Goal: Check status: Check status

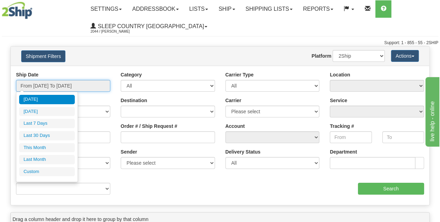
click at [48, 87] on input "From [DATE] To [DATE]" at bounding box center [63, 86] width 94 height 12
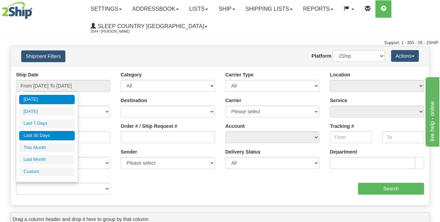
click at [44, 138] on li "Last 30 Days" at bounding box center [47, 135] width 56 height 9
type input "From [DATE] To [DATE]"
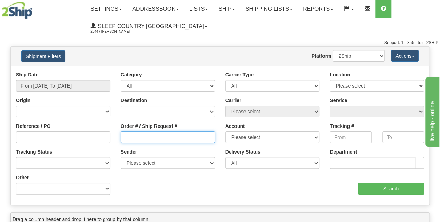
click at [135, 135] on input "Order # / Ship Request #" at bounding box center [168, 137] width 94 height 12
paste input "9002H983235"
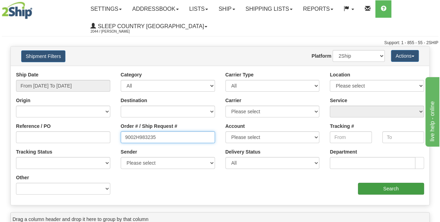
type input "9002H983235"
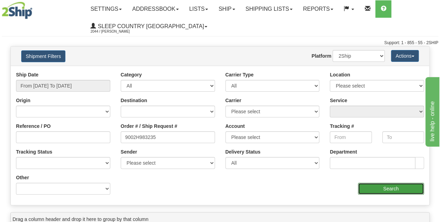
click at [398, 189] on input "Search" at bounding box center [391, 189] width 66 height 12
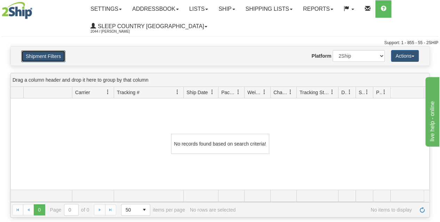
click at [50, 54] on button "Shipment Filters" at bounding box center [43, 56] width 44 height 12
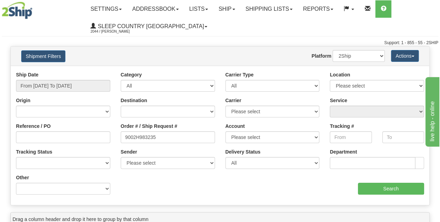
click at [55, 92] on div "Ship Date From [DATE] To [DATE]" at bounding box center [63, 84] width 105 height 26
click at [60, 85] on input "From [DATE] To [DATE]" at bounding box center [63, 86] width 94 height 12
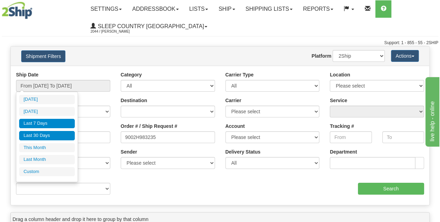
click at [43, 124] on li "Last 7 Days" at bounding box center [47, 123] width 56 height 9
type input "From [DATE] To [DATE]"
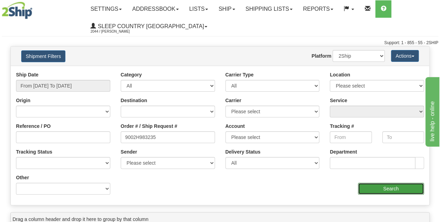
click at [379, 192] on input "Search" at bounding box center [391, 189] width 66 height 12
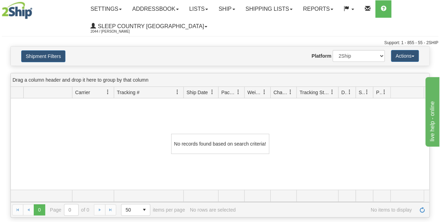
click at [264, 50] on div "Website Agent Nothing selected Client User Platform 2Ship Imported" at bounding box center [237, 56] width 306 height 12
click at [47, 55] on button "Shipment Filters" at bounding box center [43, 56] width 44 height 12
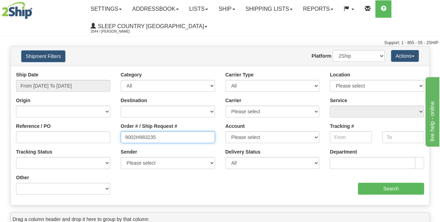
click at [125, 137] on input "9002H983235" at bounding box center [168, 137] width 94 height 12
drag, startPoint x: 183, startPoint y: 140, endPoint x: 112, endPoint y: 142, distance: 70.9
click at [112, 71] on div "Reference / PO Order # / Ship Request # 9002H983235 Account Please select [GEOG…" at bounding box center [220, 71] width 418 height 0
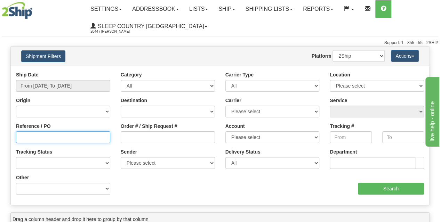
click at [49, 139] on input "Reference / PO" at bounding box center [63, 137] width 94 height 12
click at [20, 138] on input "3010082" at bounding box center [63, 137] width 94 height 12
type input "3010082"
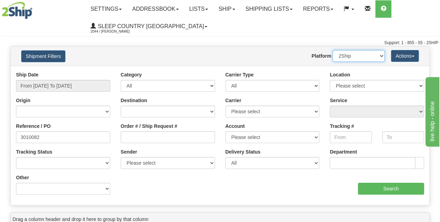
click at [374, 58] on select "2Ship Imported" at bounding box center [358, 56] width 52 height 12
click at [332, 50] on select "2Ship Imported" at bounding box center [358, 56] width 52 height 12
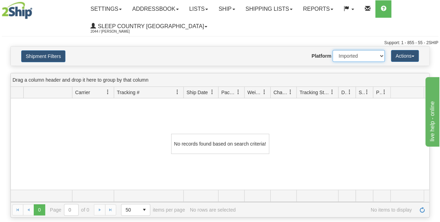
click at [351, 57] on select "2Ship Imported" at bounding box center [358, 56] width 52 height 12
select select "0"
click at [332, 50] on select "2Ship Imported" at bounding box center [358, 56] width 52 height 12
click at [49, 55] on button "Shipment Filters" at bounding box center [43, 56] width 44 height 12
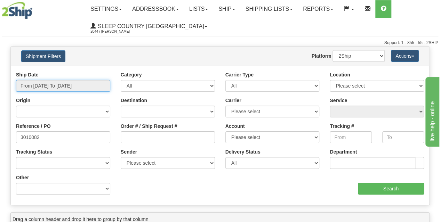
click at [90, 84] on input "From [DATE] To [DATE]" at bounding box center [63, 86] width 94 height 12
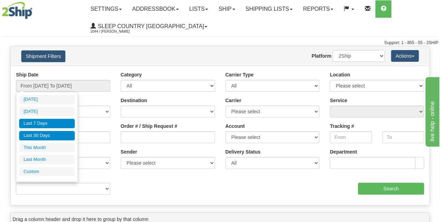
click at [41, 132] on li "Last 30 Days" at bounding box center [47, 135] width 56 height 9
type input "From [DATE] To [DATE]"
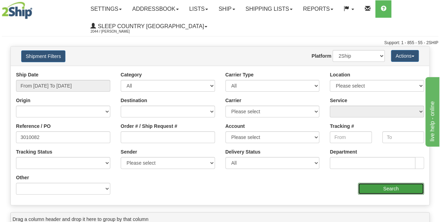
click at [376, 188] on input "Search" at bounding box center [391, 189] width 66 height 12
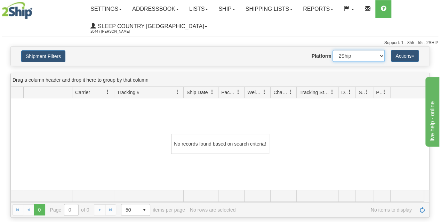
click at [358, 56] on select "2Ship Imported" at bounding box center [358, 56] width 52 height 12
select select "1"
click at [332, 50] on select "2Ship Imported" at bounding box center [358, 56] width 52 height 12
click at [53, 53] on button "Shipment Filters" at bounding box center [43, 56] width 44 height 12
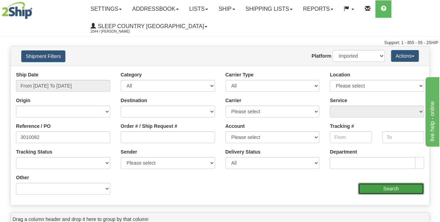
click at [378, 190] on input "Search" at bounding box center [391, 189] width 66 height 12
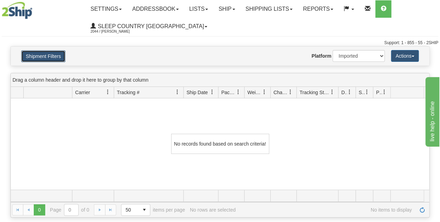
click at [60, 55] on button "Shipment Filters" at bounding box center [43, 56] width 44 height 12
